Goal: Check status: Check status

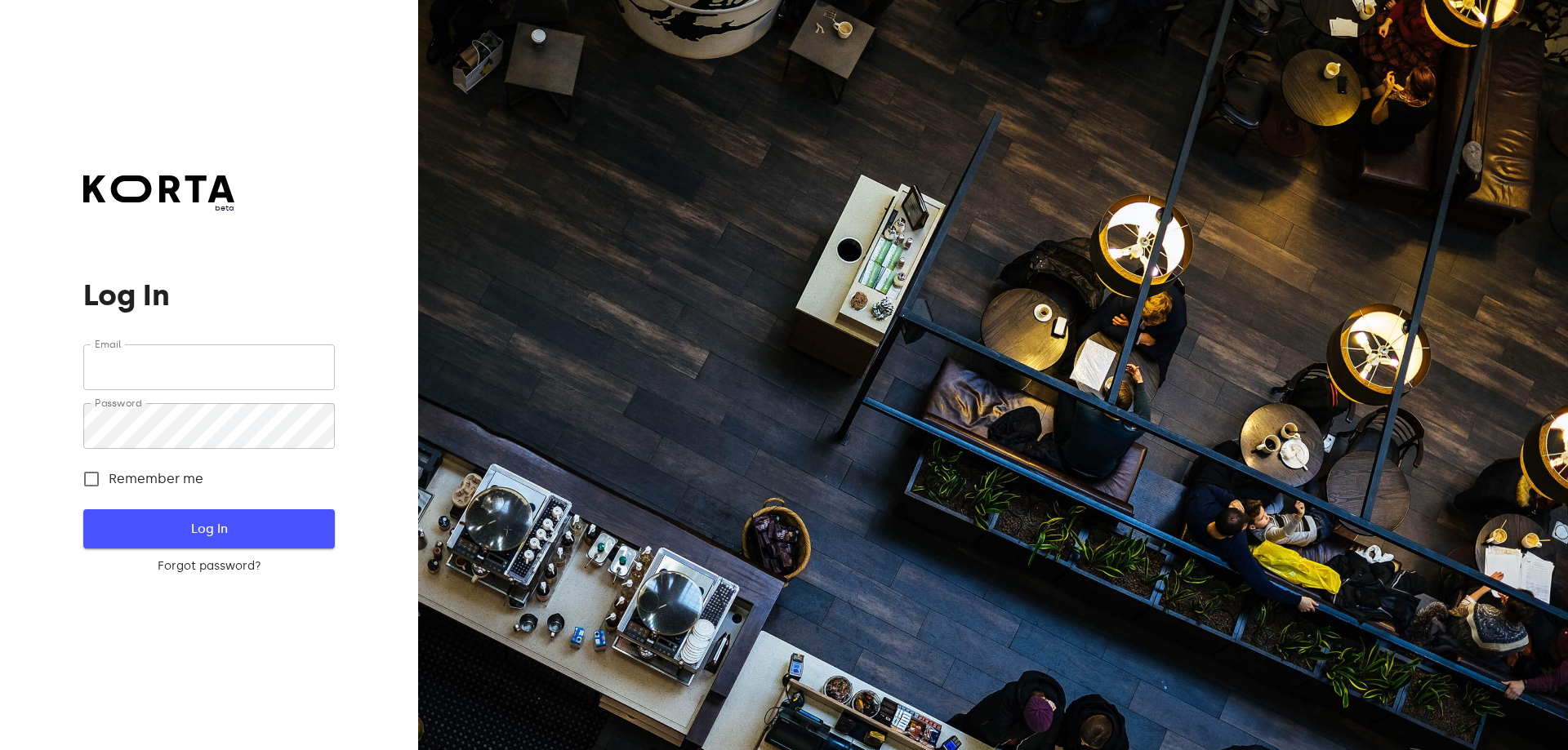
type input "[EMAIL_ADDRESS][DOMAIN_NAME]"
click at [158, 525] on span "Log In" at bounding box center [208, 528] width 198 height 21
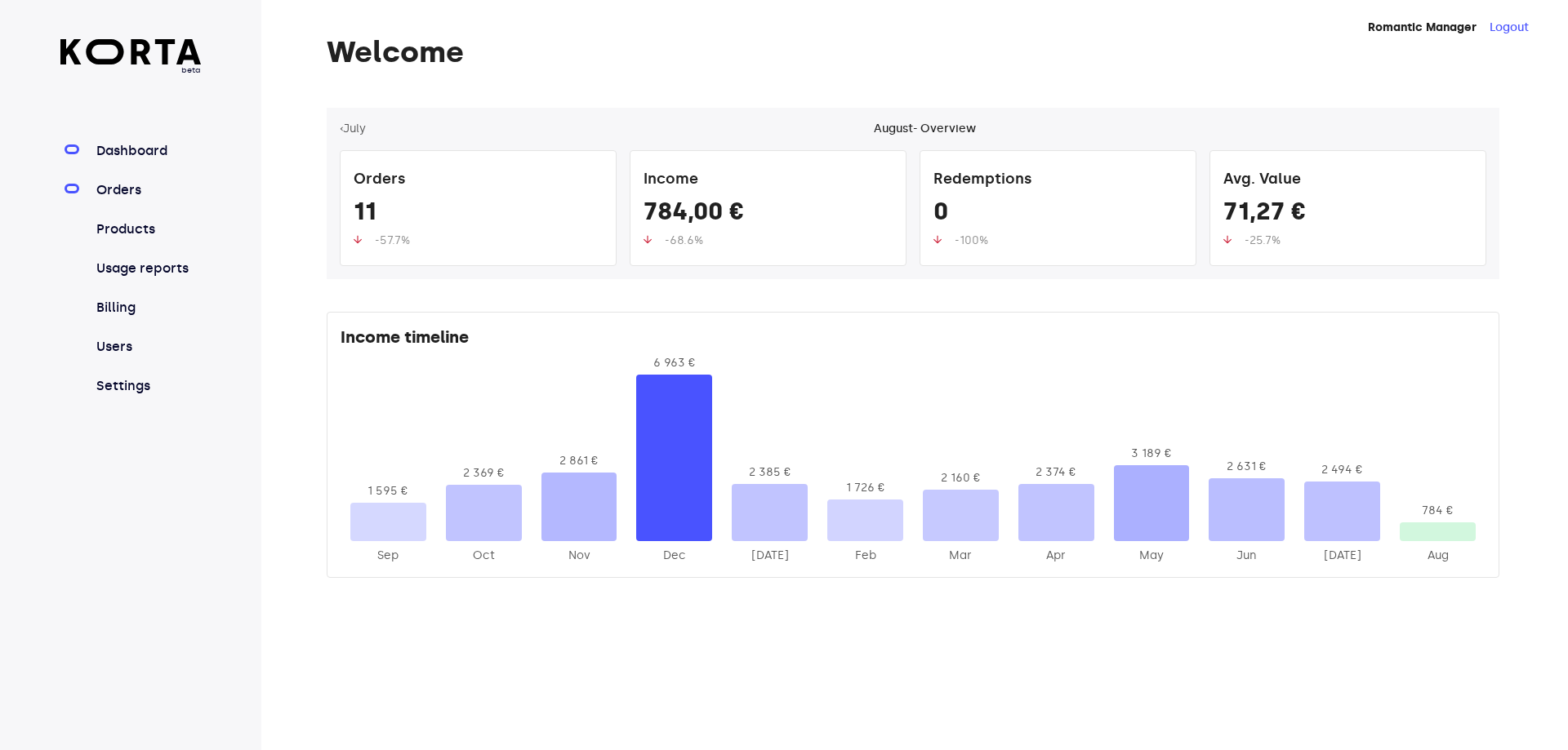
click at [125, 194] on link "Orders" at bounding box center [147, 189] width 109 height 19
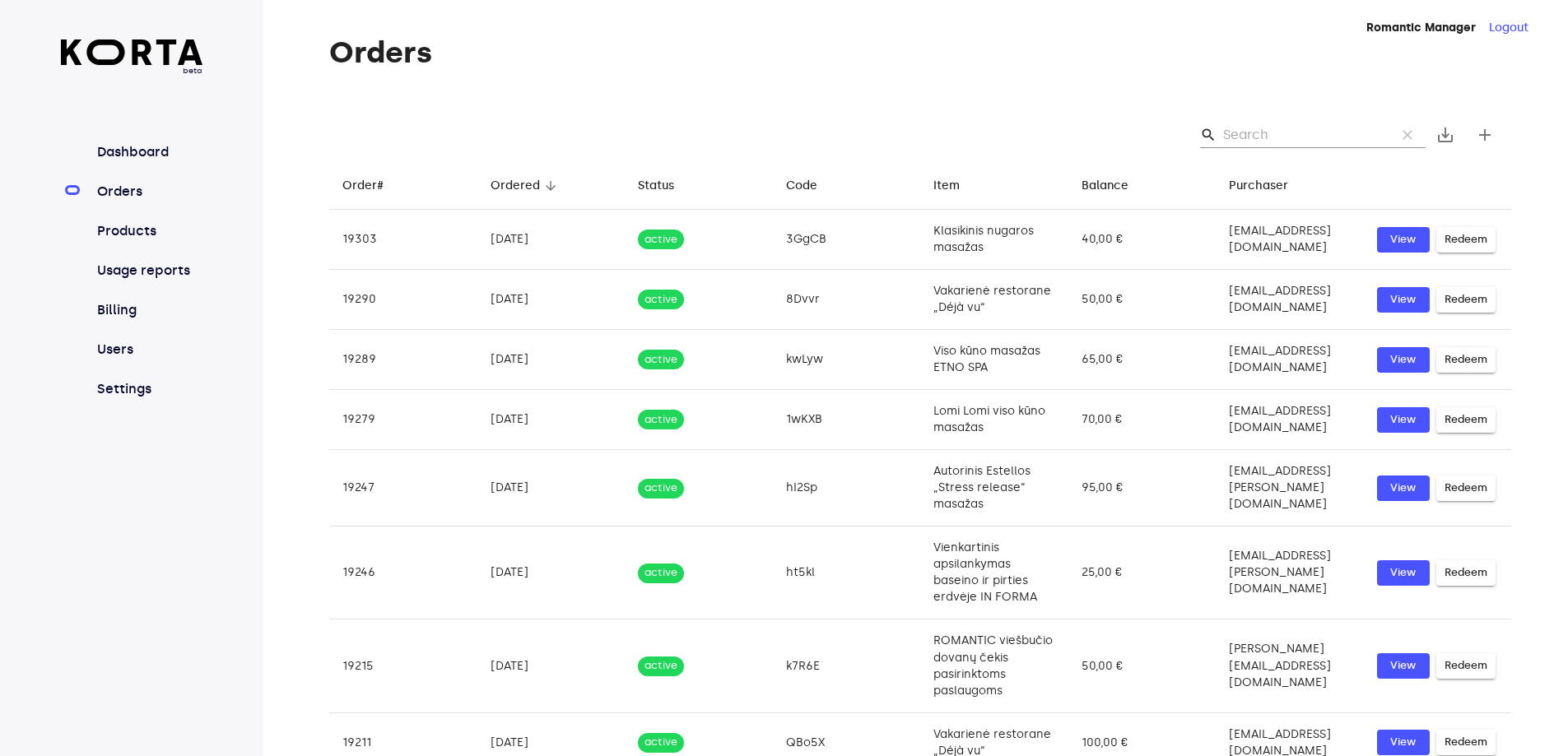
click at [1235, 137] on input "Search" at bounding box center [1303, 134] width 159 height 27
paste input "7JvKY"
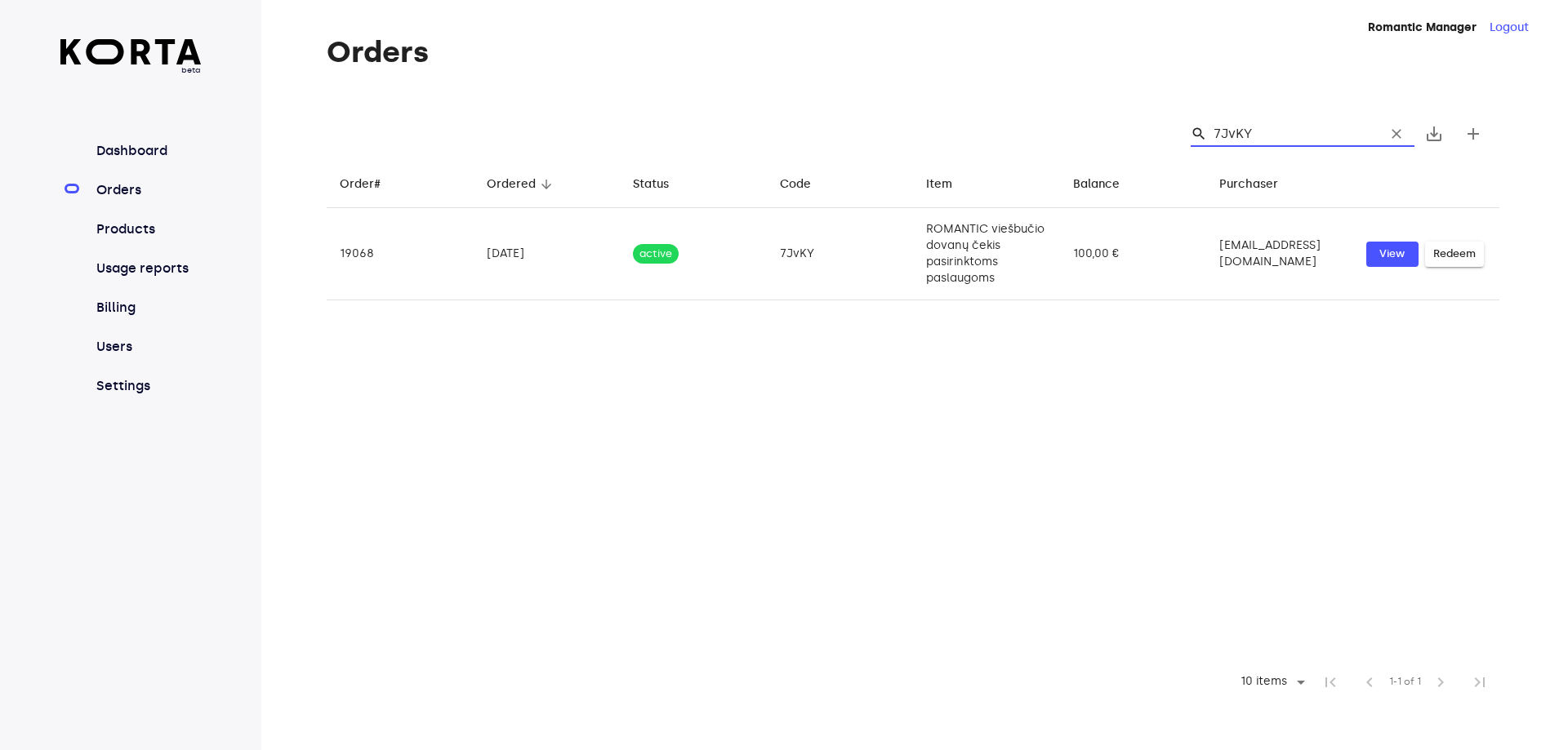
type input "7JvKY"
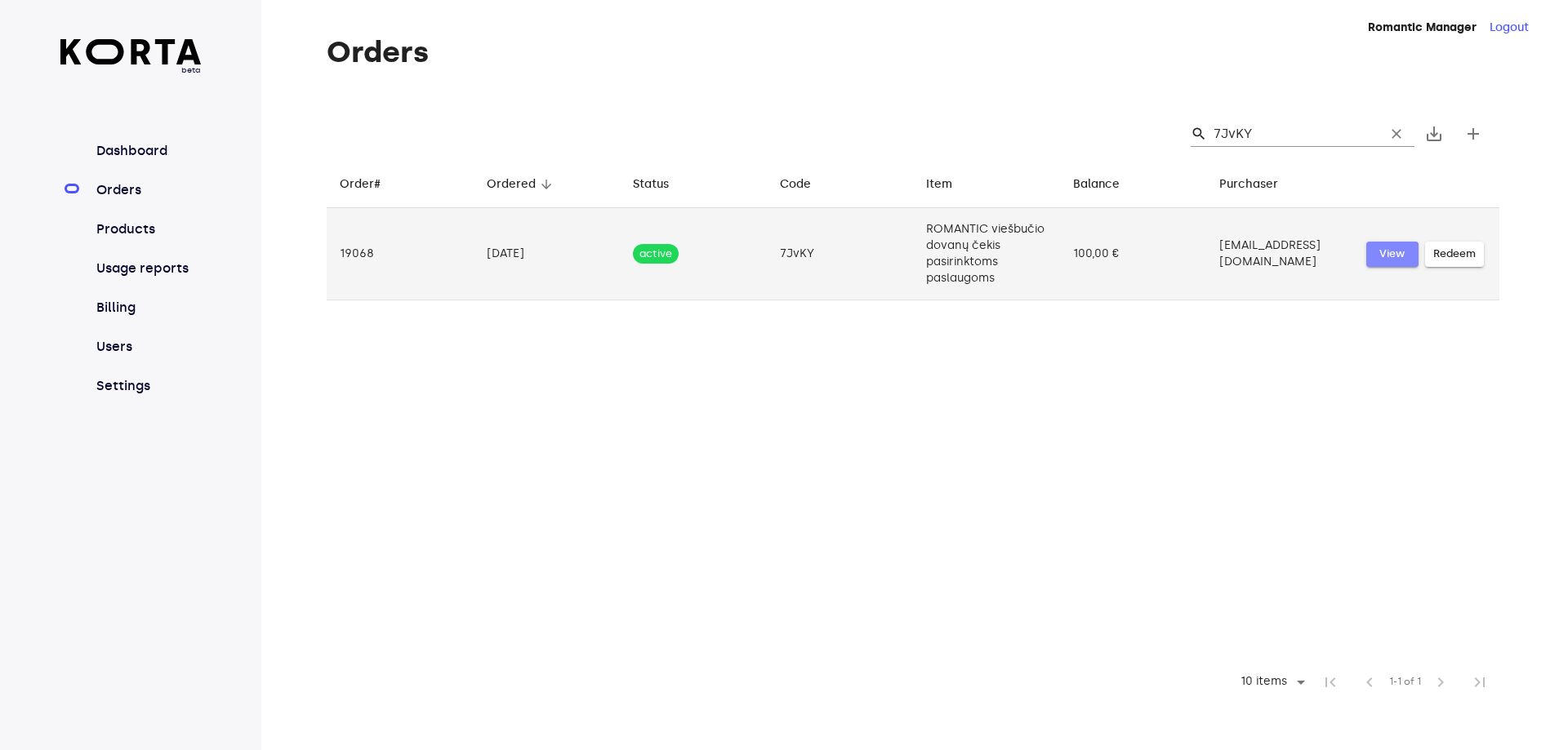
click at [1376, 248] on span "View" at bounding box center [1392, 254] width 36 height 19
